Goal: Task Accomplishment & Management: Complete application form

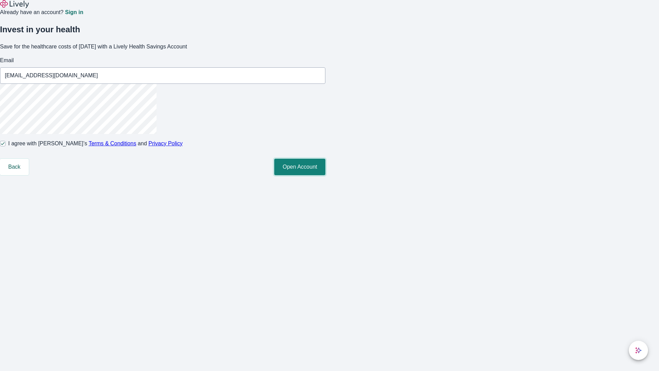
click at [325, 175] on button "Open Account" at bounding box center [299, 167] width 51 height 16
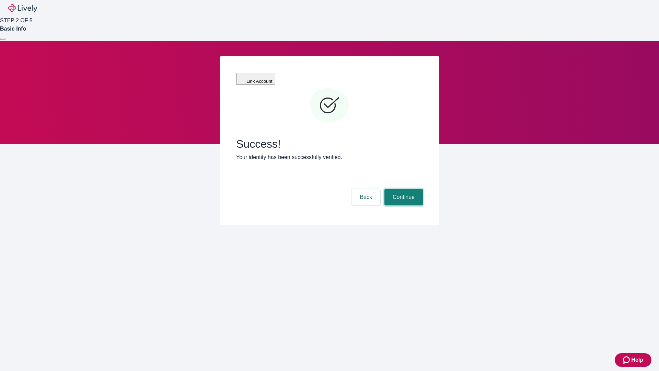
click at [403, 189] on button "Continue" at bounding box center [403, 197] width 38 height 16
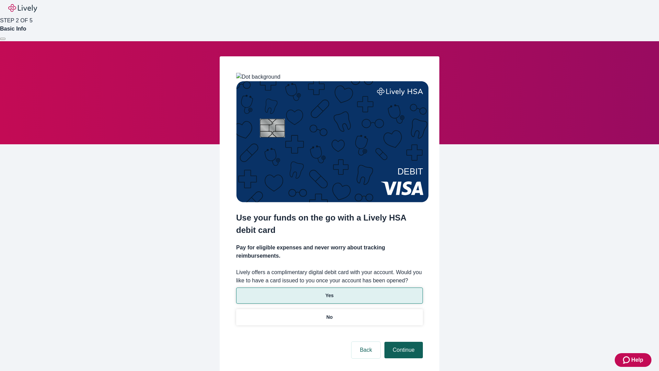
click at [329, 313] on p "No" at bounding box center [329, 316] width 7 height 7
click at [403, 341] on button "Continue" at bounding box center [403, 349] width 38 height 16
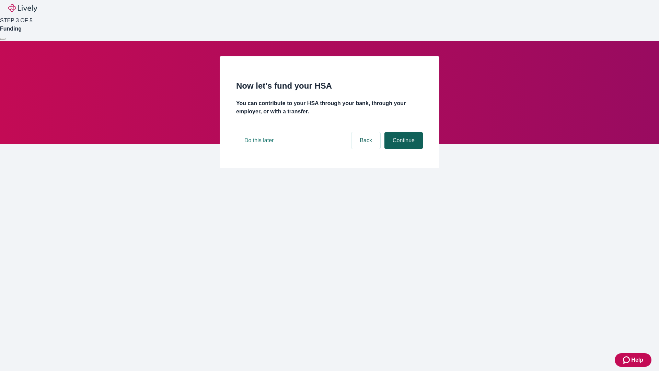
click at [403, 149] on button "Continue" at bounding box center [403, 140] width 38 height 16
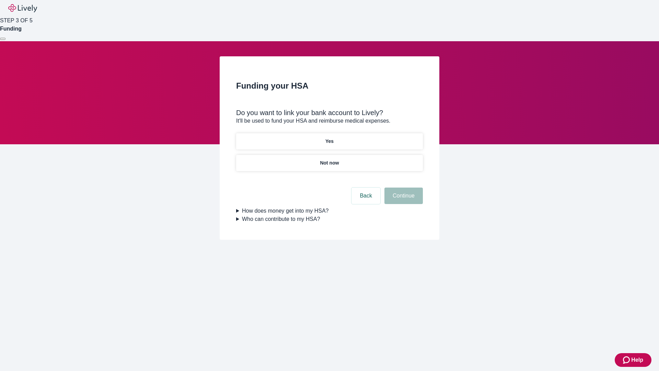
click at [329, 159] on p "Not now" at bounding box center [329, 162] width 19 height 7
click at [403, 200] on button "Continue" at bounding box center [403, 195] width 38 height 16
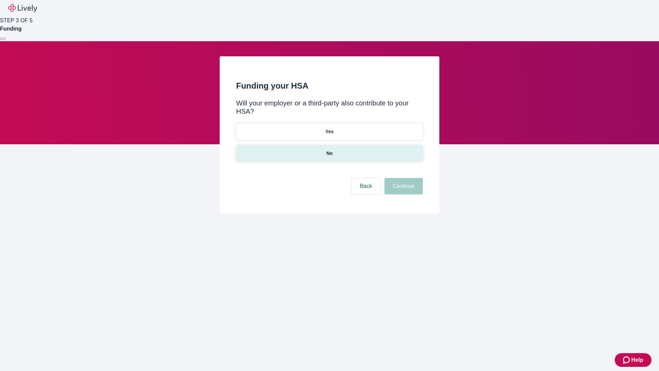
click at [329, 150] on p "No" at bounding box center [329, 153] width 7 height 7
click at [403, 178] on button "Continue" at bounding box center [403, 186] width 38 height 16
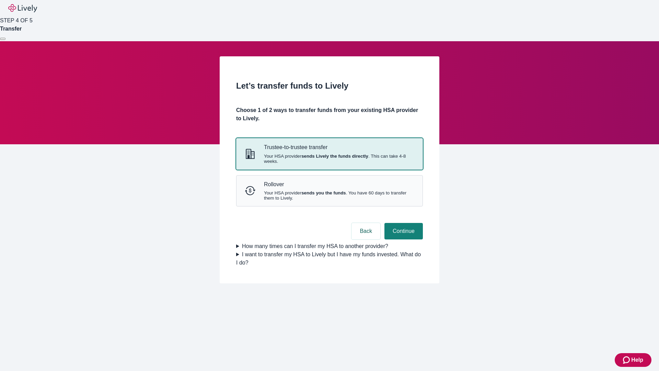
click at [329, 159] on strong "sends Lively the funds directly" at bounding box center [334, 155] width 67 height 5
click at [403, 239] on button "Continue" at bounding box center [403, 231] width 38 height 16
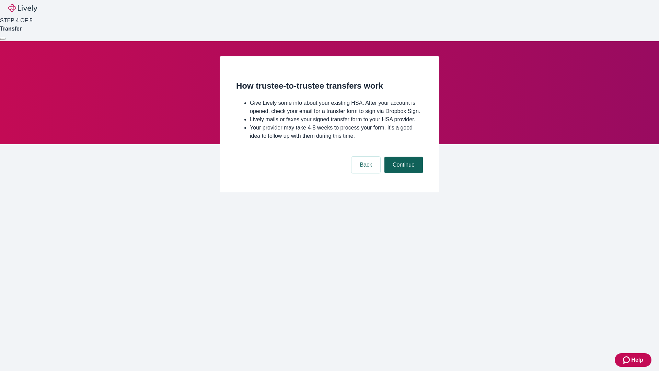
click at [403, 173] on button "Continue" at bounding box center [403, 164] width 38 height 16
